Goal: Information Seeking & Learning: Compare options

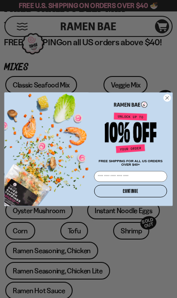
scroll to position [273, 0]
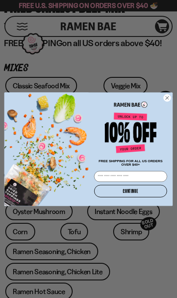
click at [164, 102] on icon "Close dialog" at bounding box center [166, 97] width 7 height 7
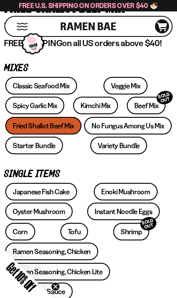
click at [33, 109] on link "Spicy Garlic Mix" at bounding box center [34, 106] width 59 height 18
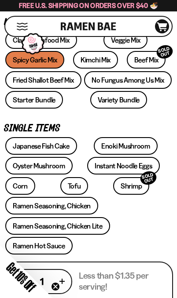
scroll to position [319, 0]
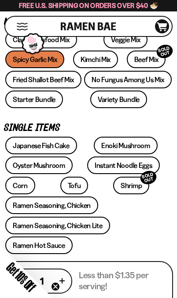
click at [84, 88] on link "No Fungus Among Us Mix" at bounding box center [128, 80] width 88 height 18
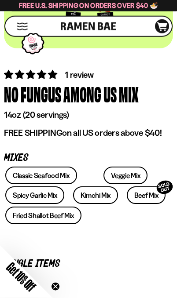
scroll to position [185, 0]
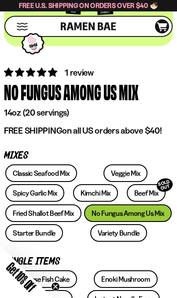
click at [42, 178] on link "Classic Seafood Mix" at bounding box center [41, 174] width 72 height 18
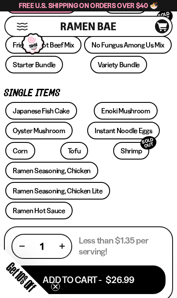
scroll to position [351, 0]
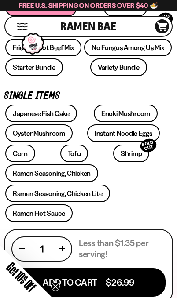
click at [97, 122] on link "Enoki Mushroom" at bounding box center [126, 114] width 64 height 18
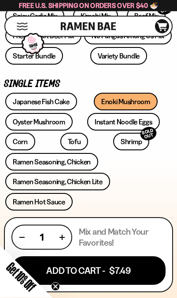
scroll to position [364, 0]
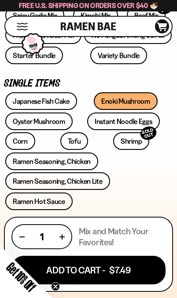
click at [103, 130] on link "Instant Noodle Eggs" at bounding box center [123, 122] width 73 height 18
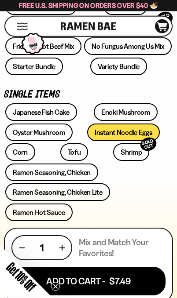
scroll to position [356, 0]
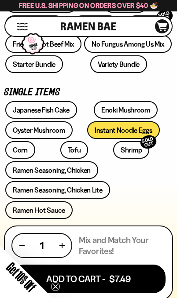
click at [113, 159] on link "Shrimp SOLD OUT" at bounding box center [131, 150] width 36 height 18
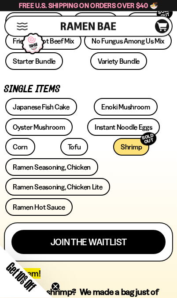
scroll to position [359, 0]
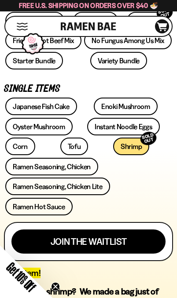
click at [72, 176] on link "Ramen Seasoning, Chicken" at bounding box center [51, 167] width 93 height 18
